Goal: Task Accomplishment & Management: Manage account settings

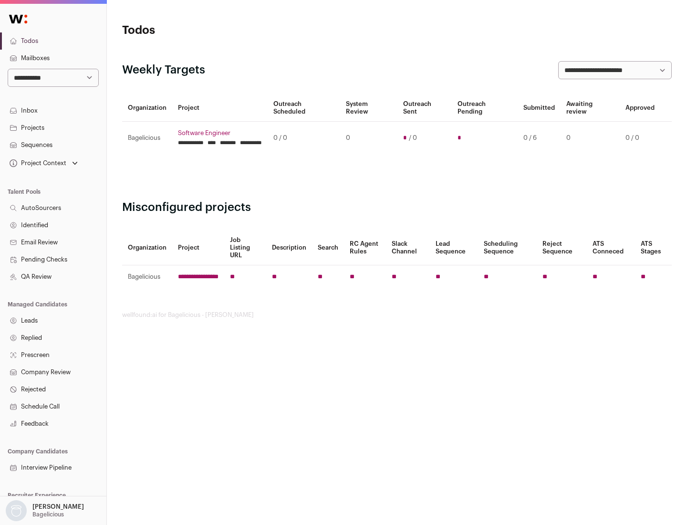
click at [53, 127] on link "Projects" at bounding box center [53, 127] width 106 height 17
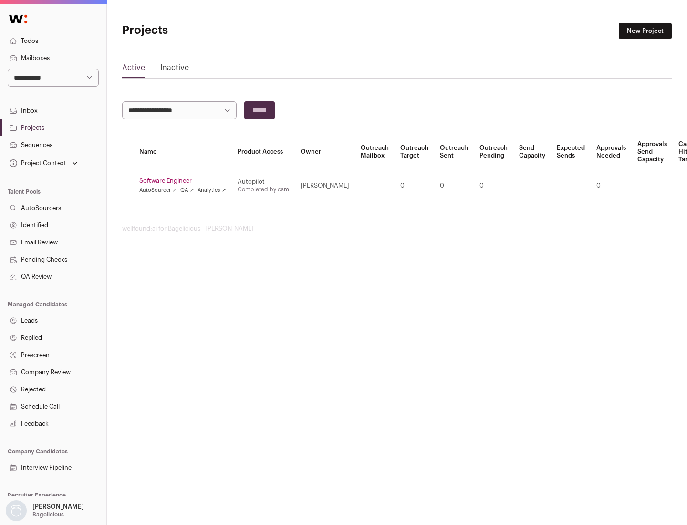
click at [185, 181] on link "Software Engineer" at bounding box center [182, 181] width 87 height 8
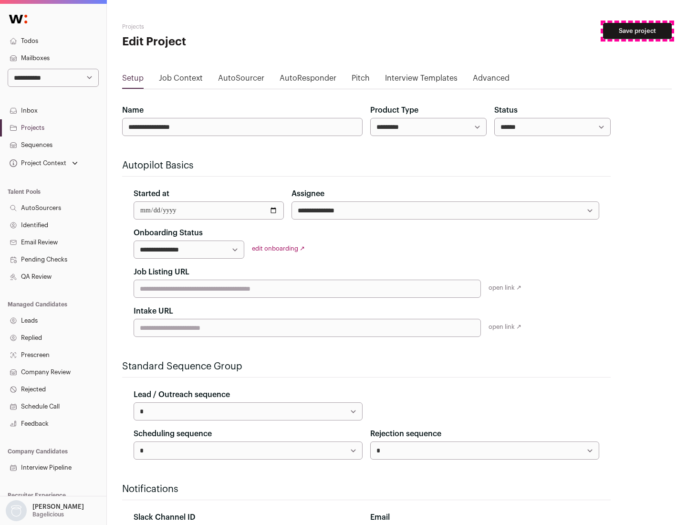
click at [637, 31] on button "Save project" at bounding box center [637, 31] width 69 height 16
